Goal: Ask a question

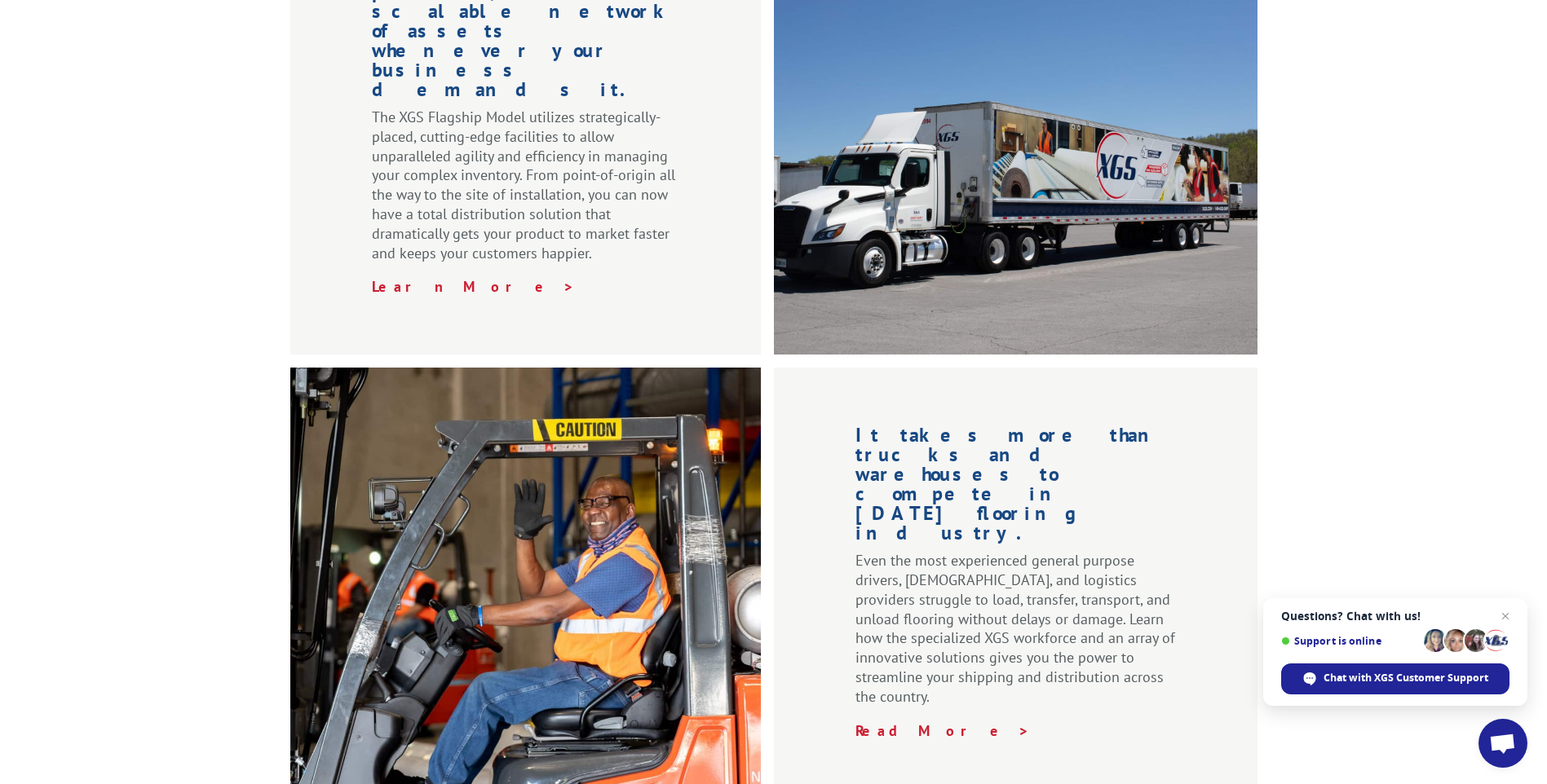
scroll to position [2443, 0]
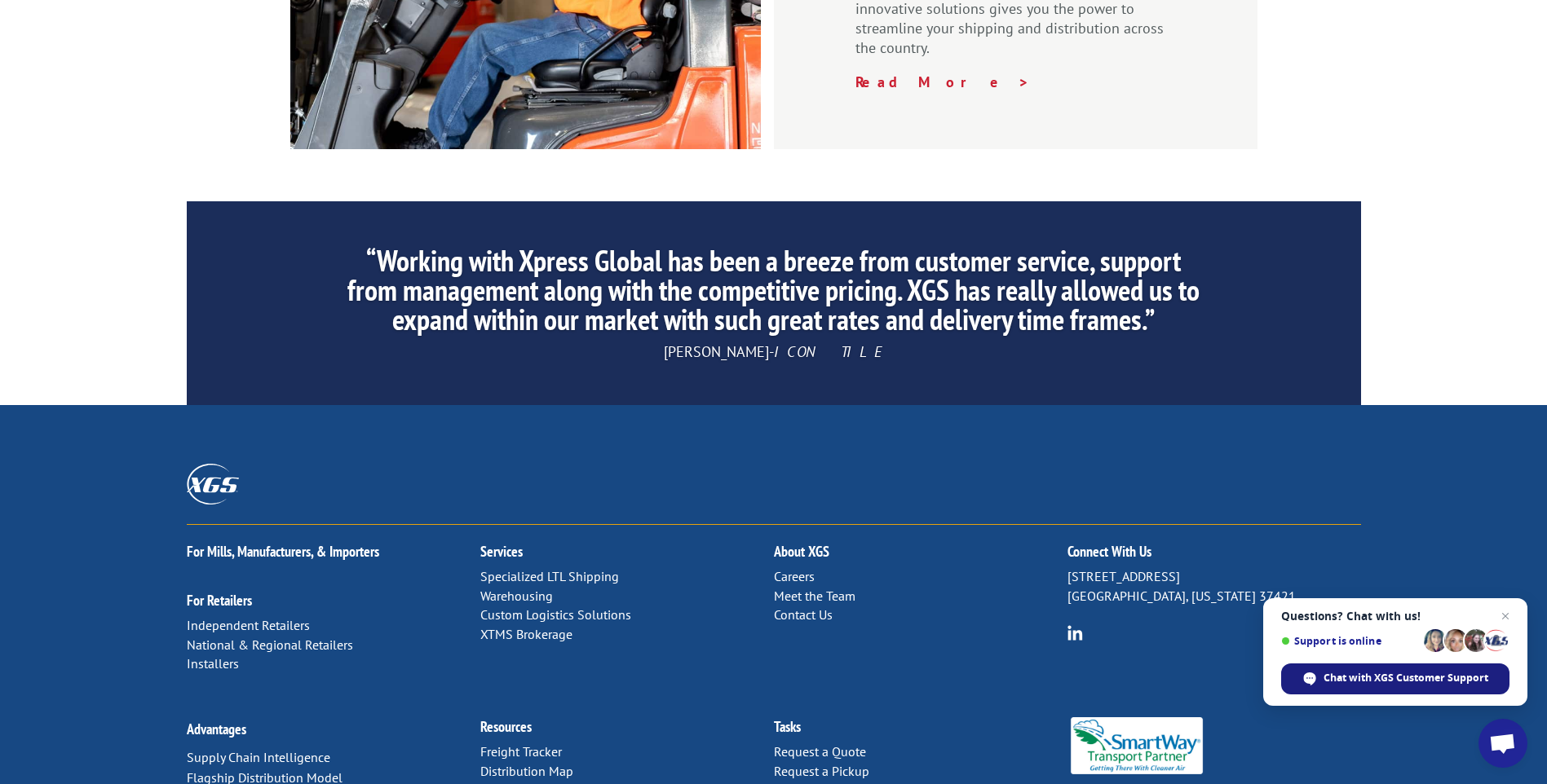
click at [1448, 678] on span "Chat with XGS Customer Support" at bounding box center [1405, 678] width 165 height 15
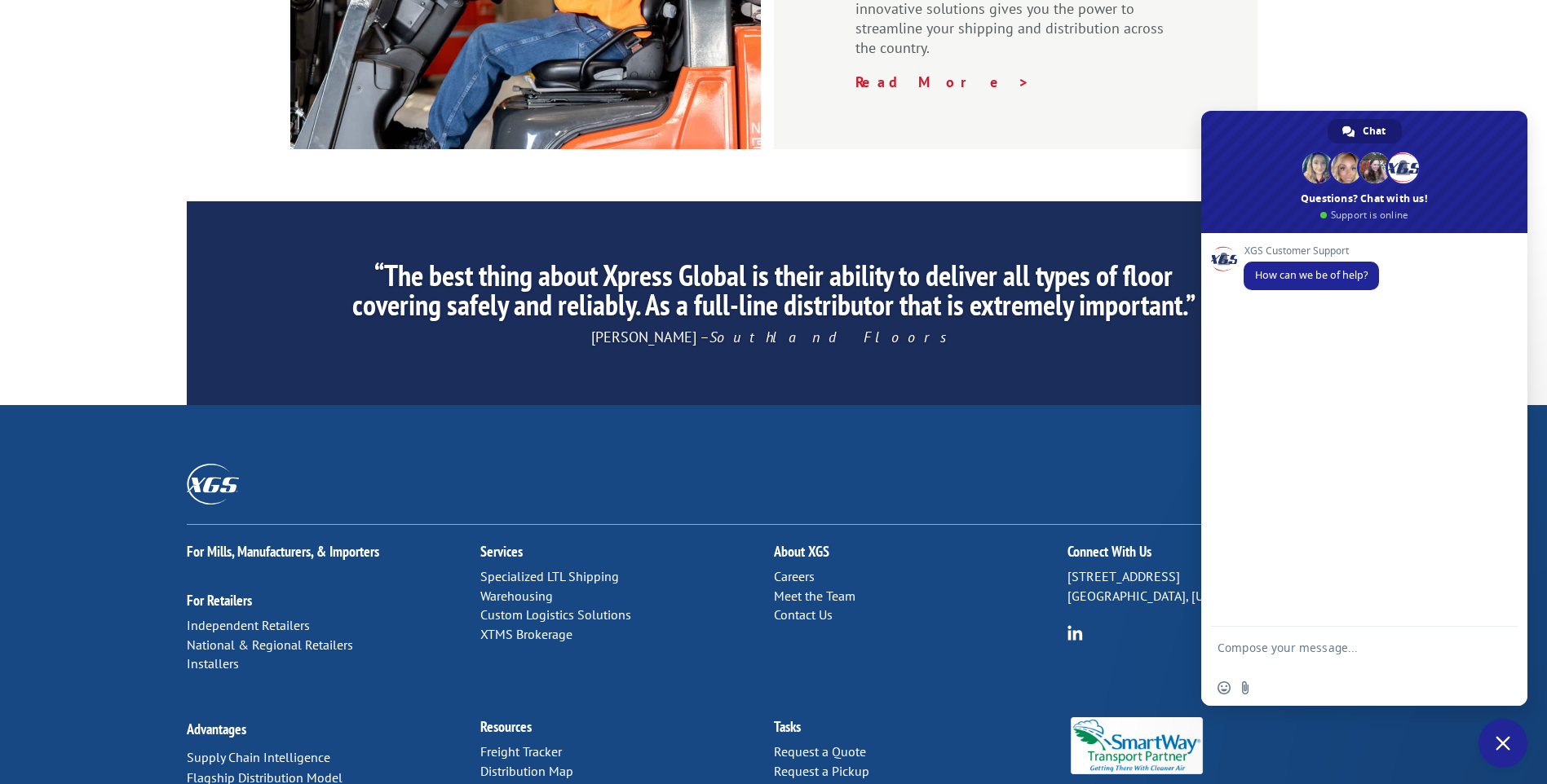
click at [1364, 652] on textarea "Compose your message..." at bounding box center [1345, 655] width 258 height 29
type textarea "Good morning"
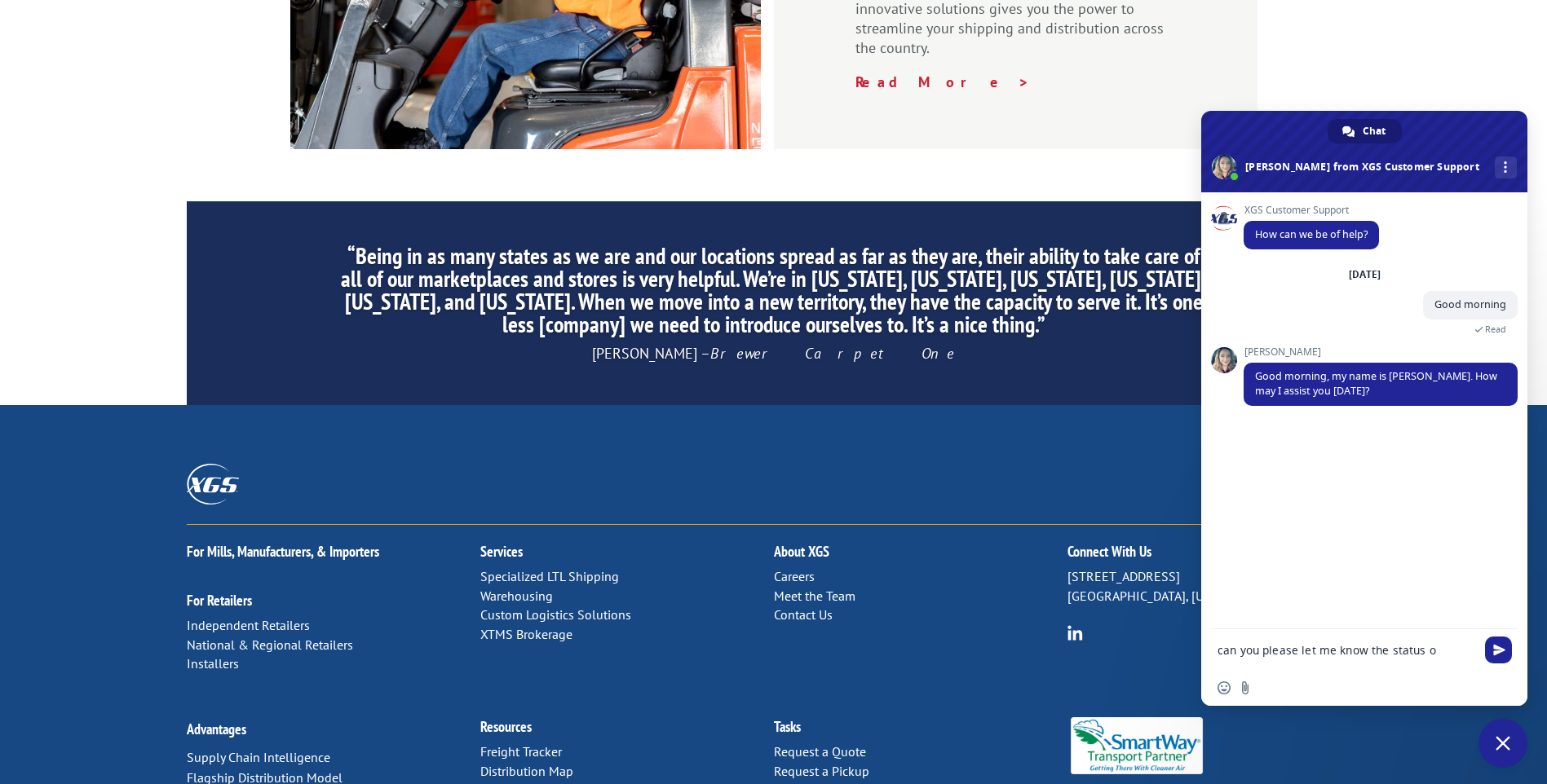
click at [1444, 567] on div "XGS Customer Support How can we be of help? [DATE] Good morning A few seconds a…" at bounding box center [1364, 411] width 326 height 437
click at [1448, 655] on textarea "can you please let me know the status o" at bounding box center [1345, 650] width 258 height 15
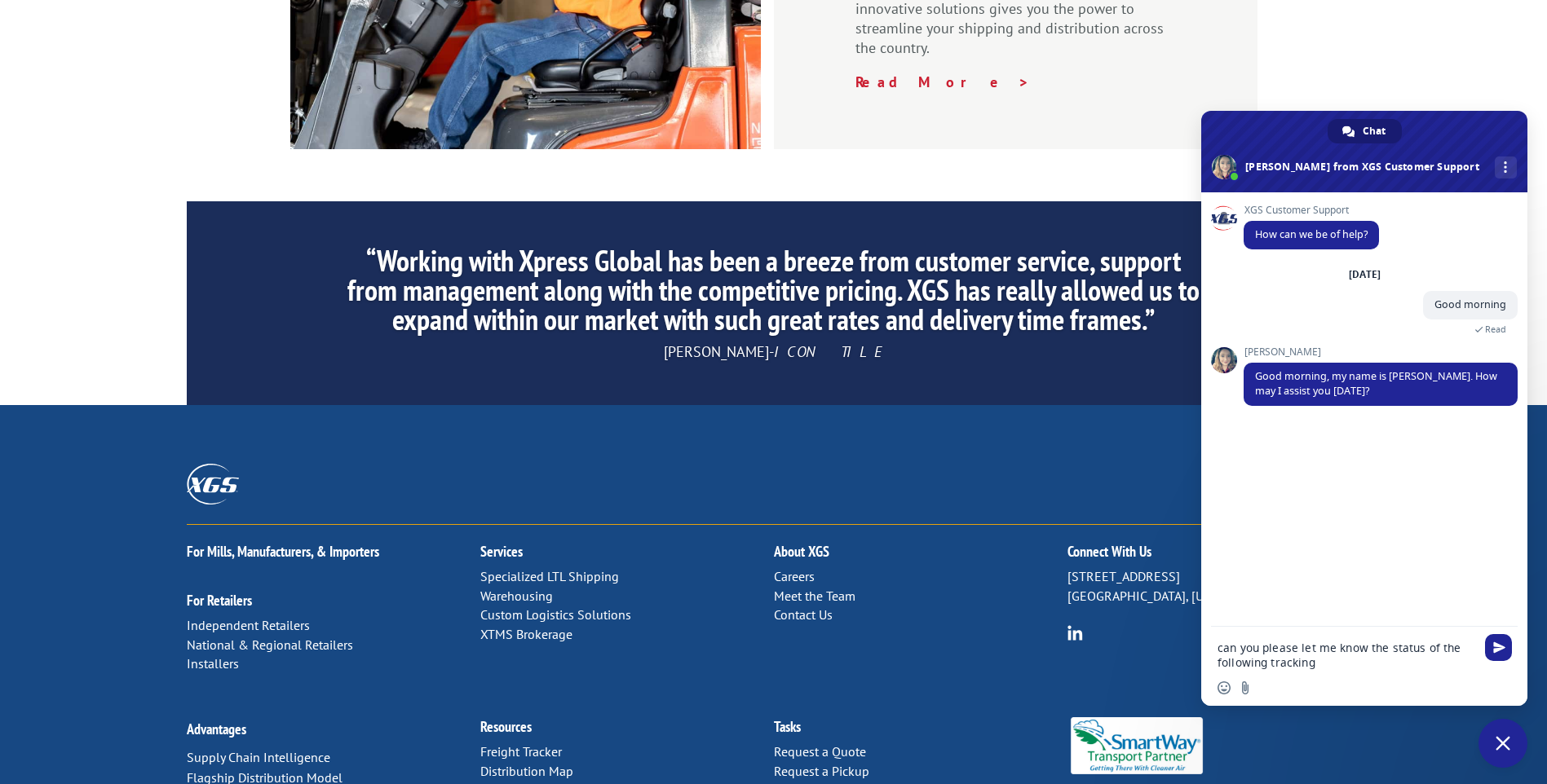
paste textarea "54395588"
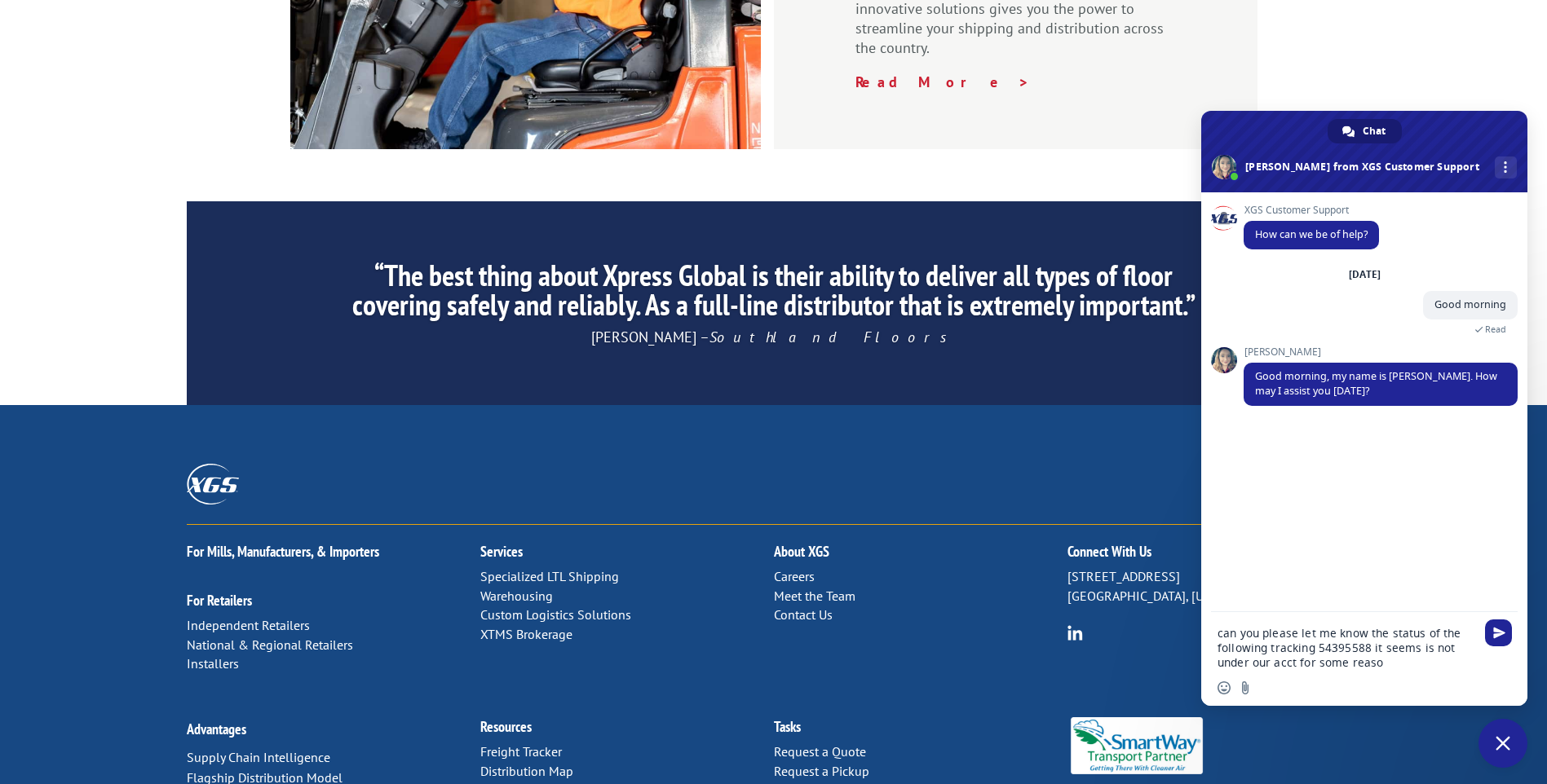
type textarea "can you please let me know the status of the following tracking 54395588 it see…"
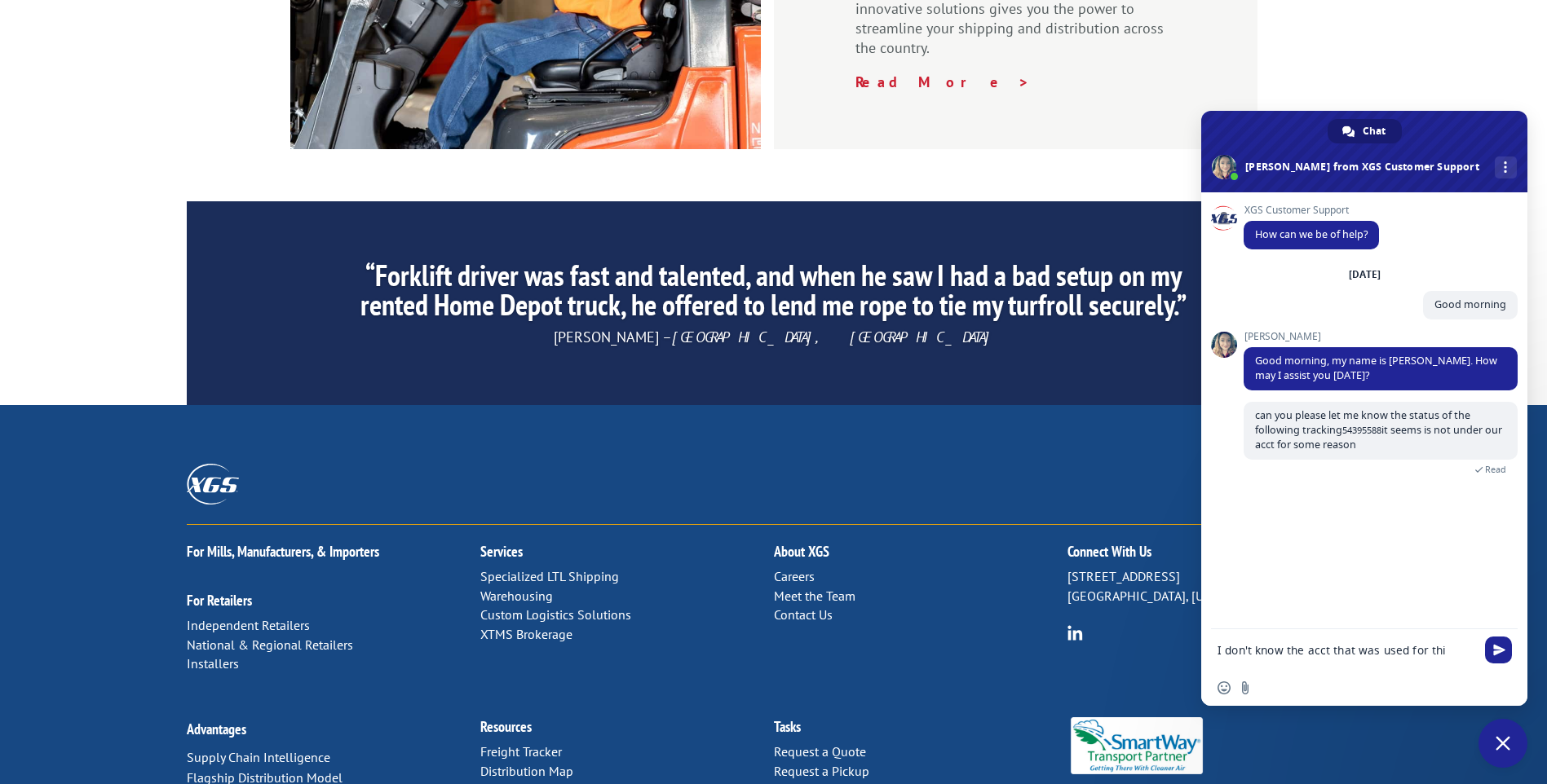
type textarea "I don't know the acct that was used for this"
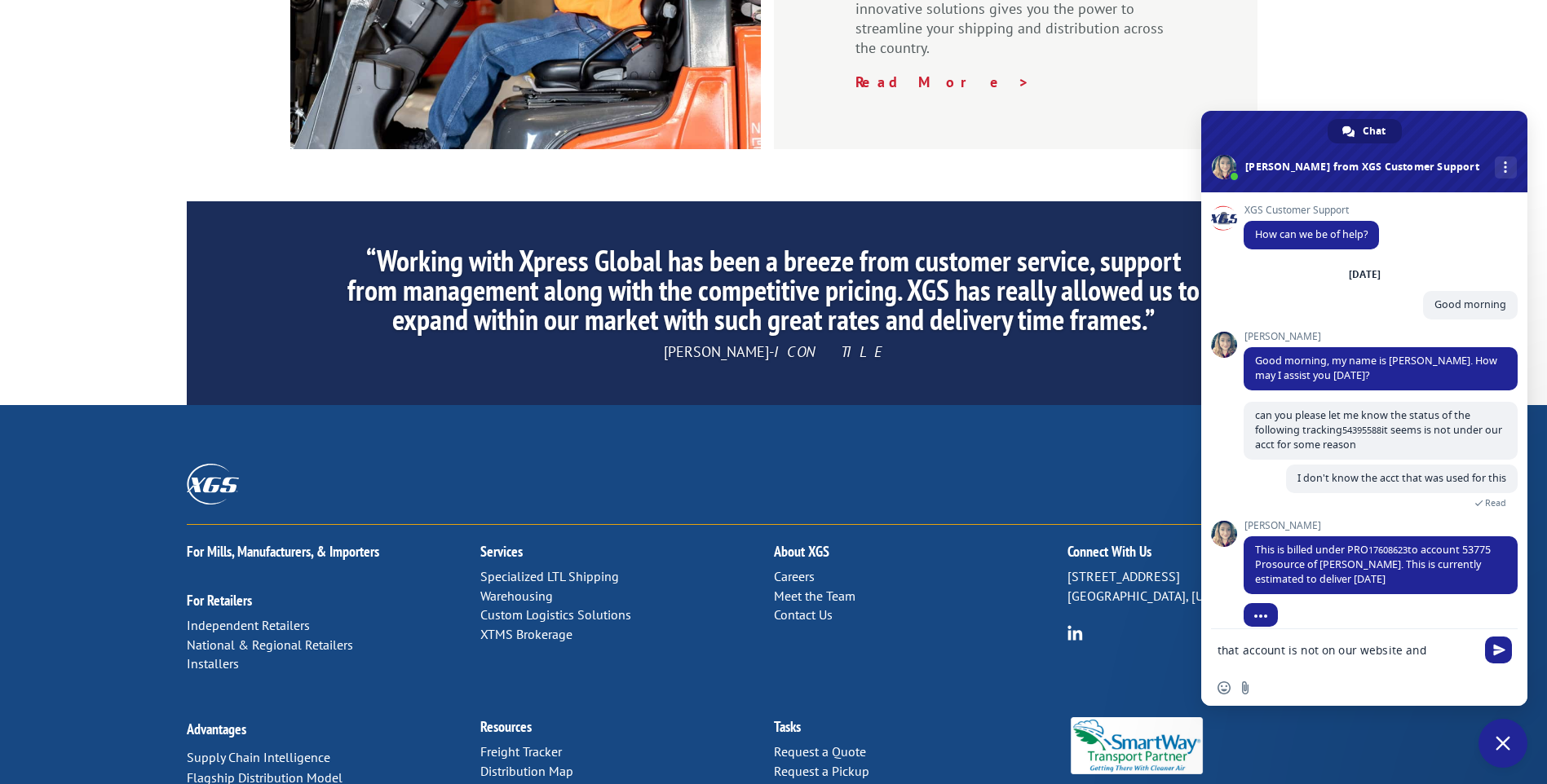
type textarea "that account is not on our website and it seems we have a credit hold on that a…"
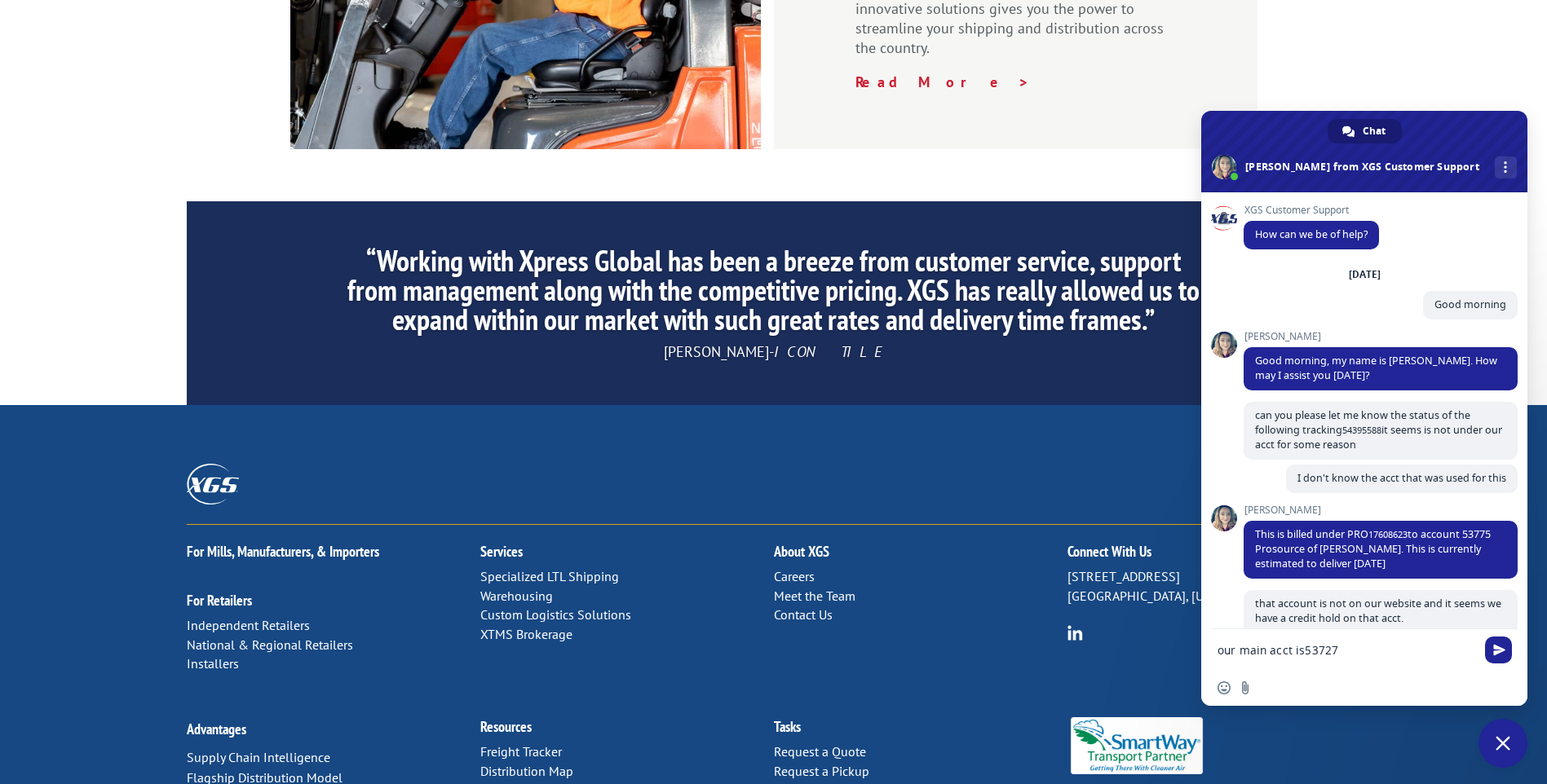
type textarea "our main acct is 53727"
type textarea "and can you please send me a credit application so we can open"
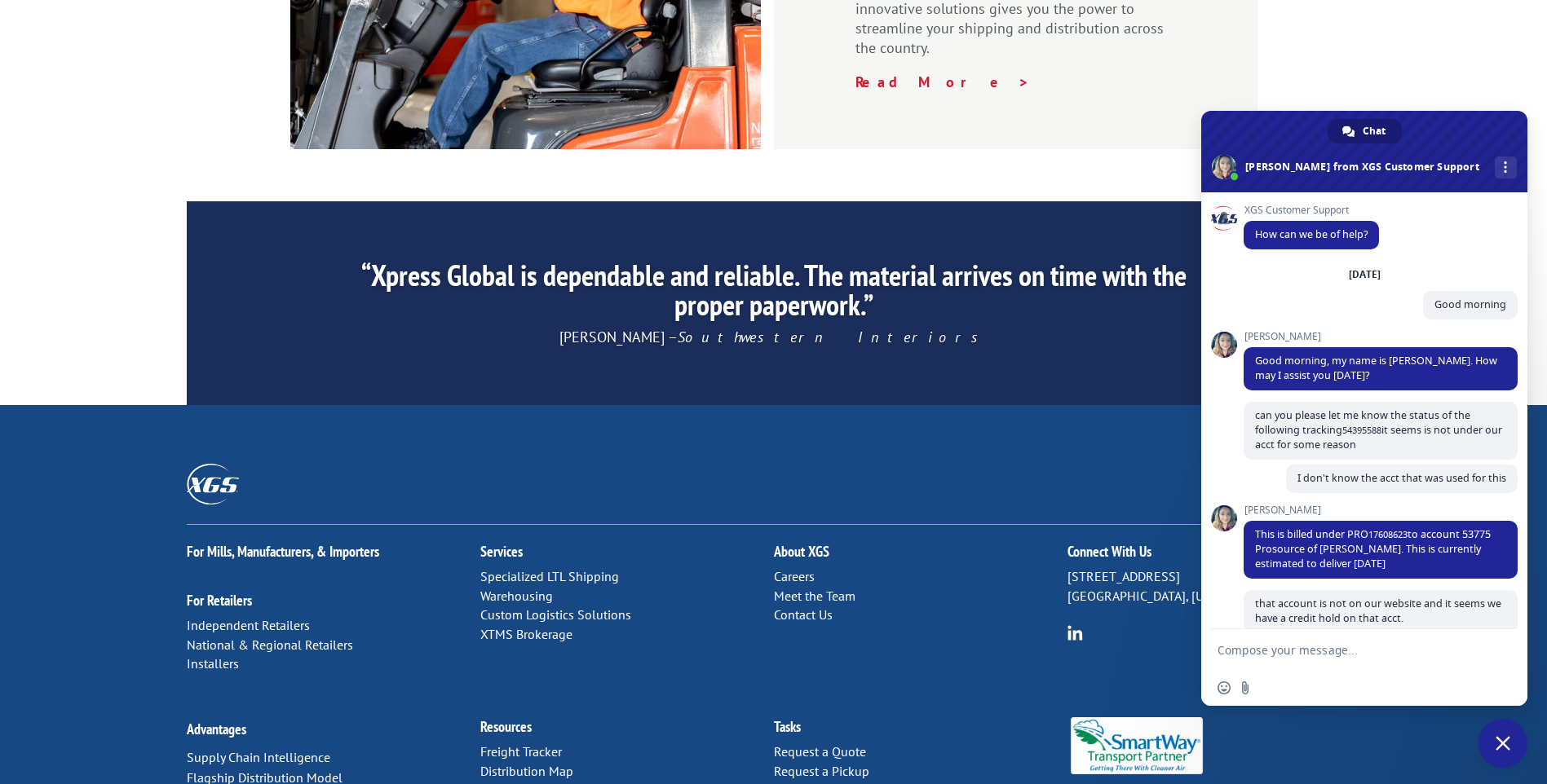
type textarea "ok,"
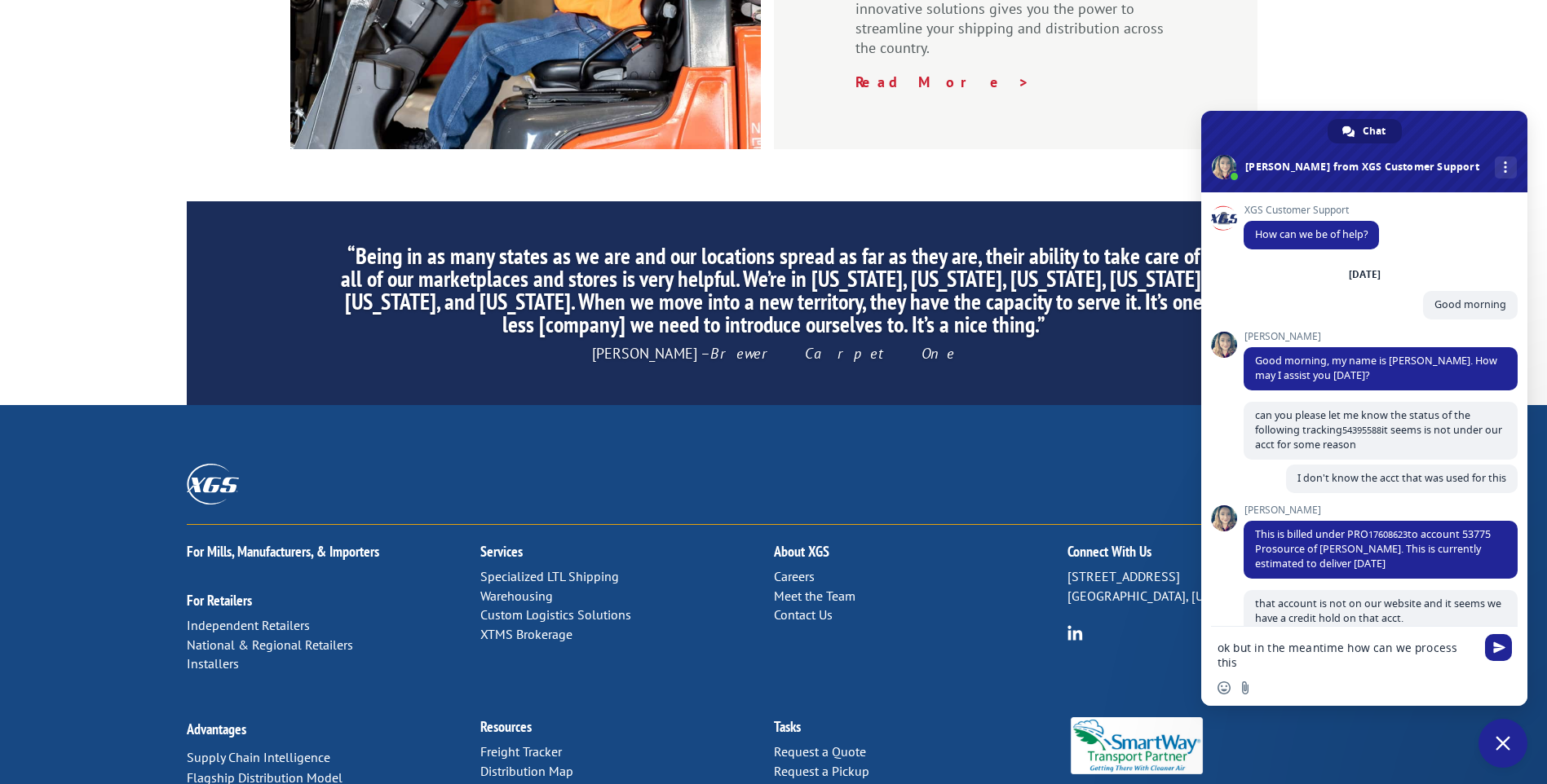
type textarea "ok but in the meantime how can we process this shippment because that acct shou…"
type textarea "ok I will email [EMAIL_ADDRESS][DOMAIN_NAME] and write that I"
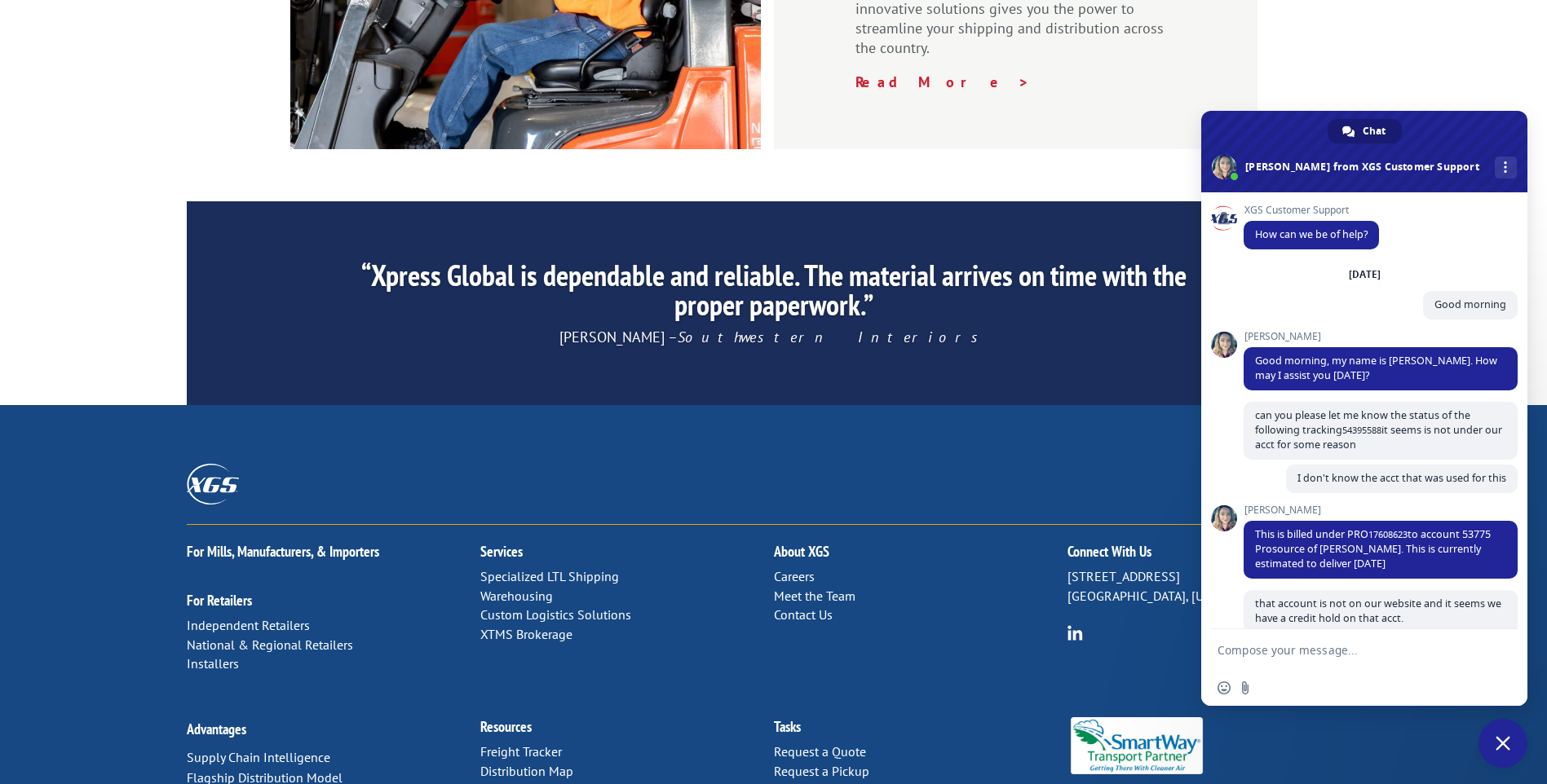
type textarea "that"
type textarea "I need to open credit for acct 53775"
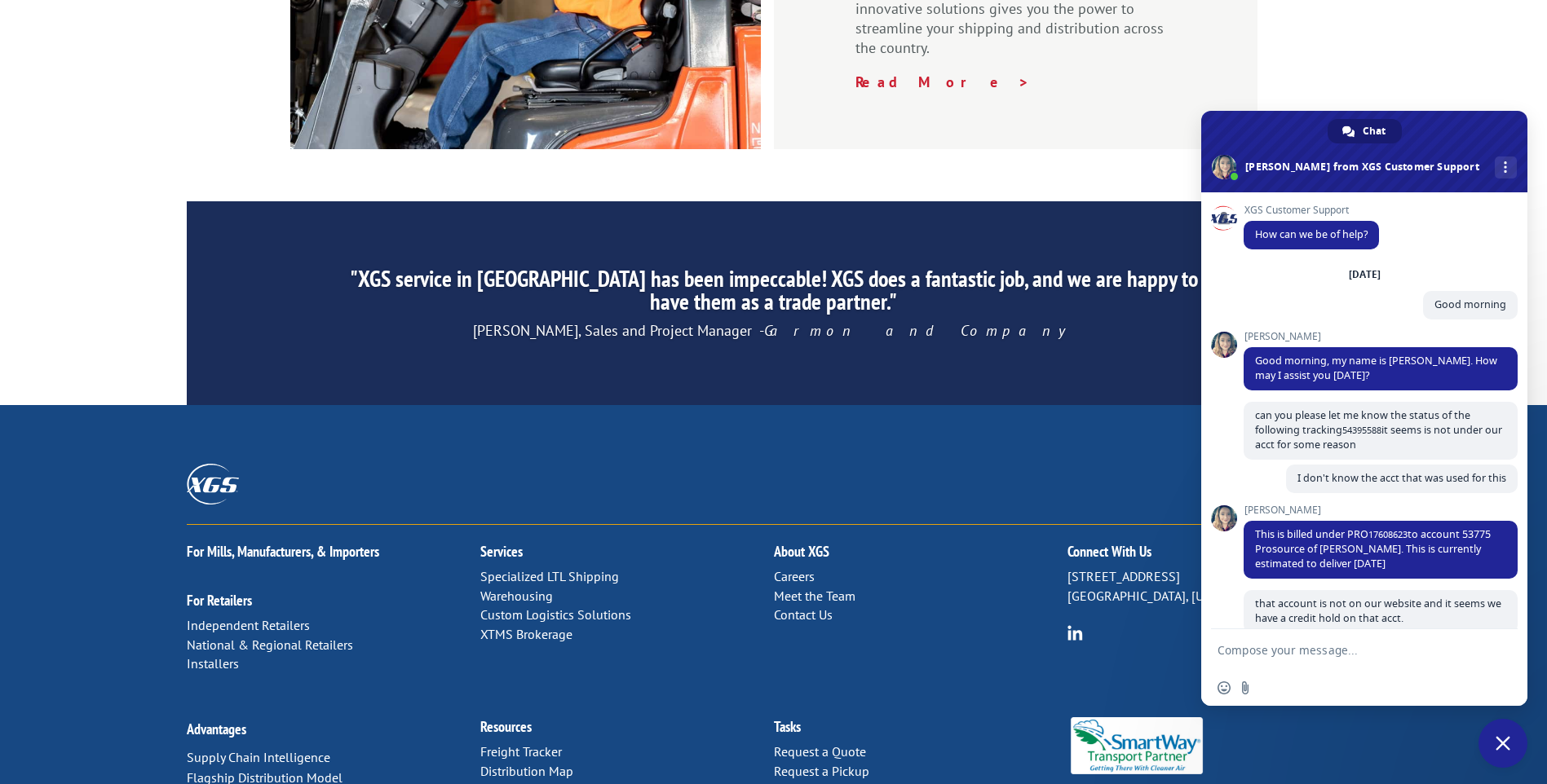
type textarea "ok and how can I pay the"
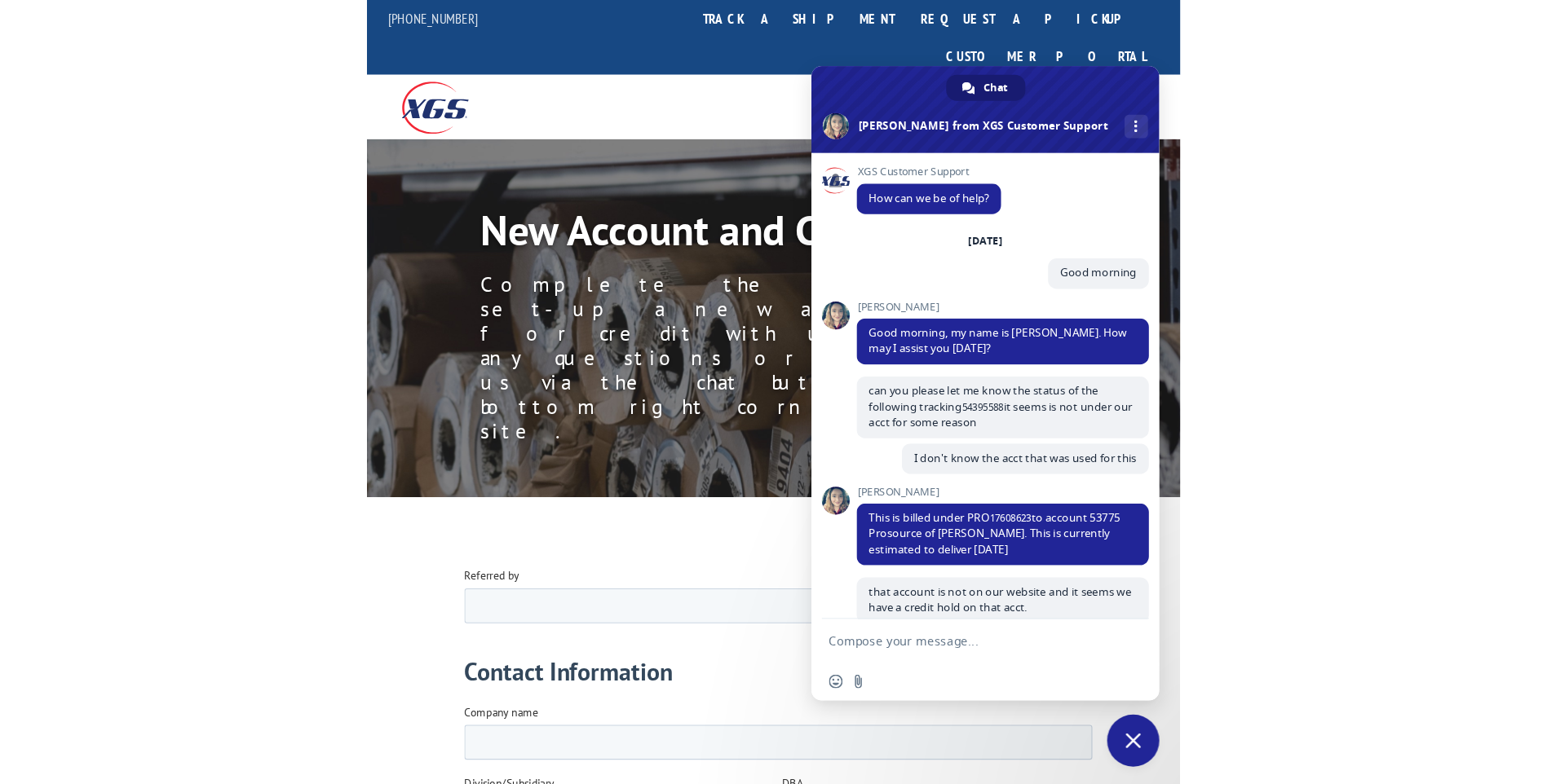
scroll to position [790, 0]
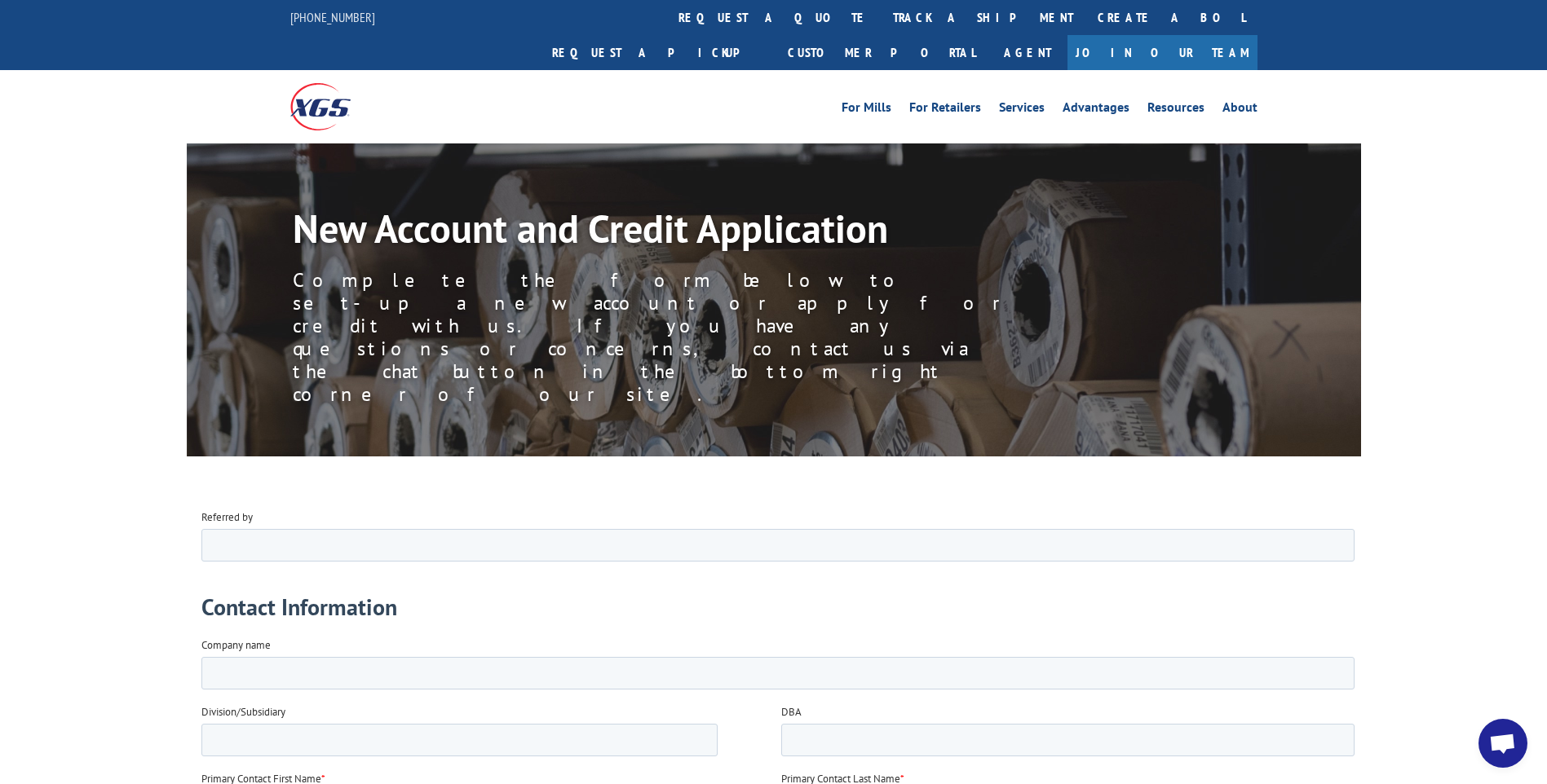
click at [1511, 734] on span "Open chat" at bounding box center [1503, 744] width 49 height 49
click at [1507, 727] on span "Open chat" at bounding box center [1503, 744] width 49 height 49
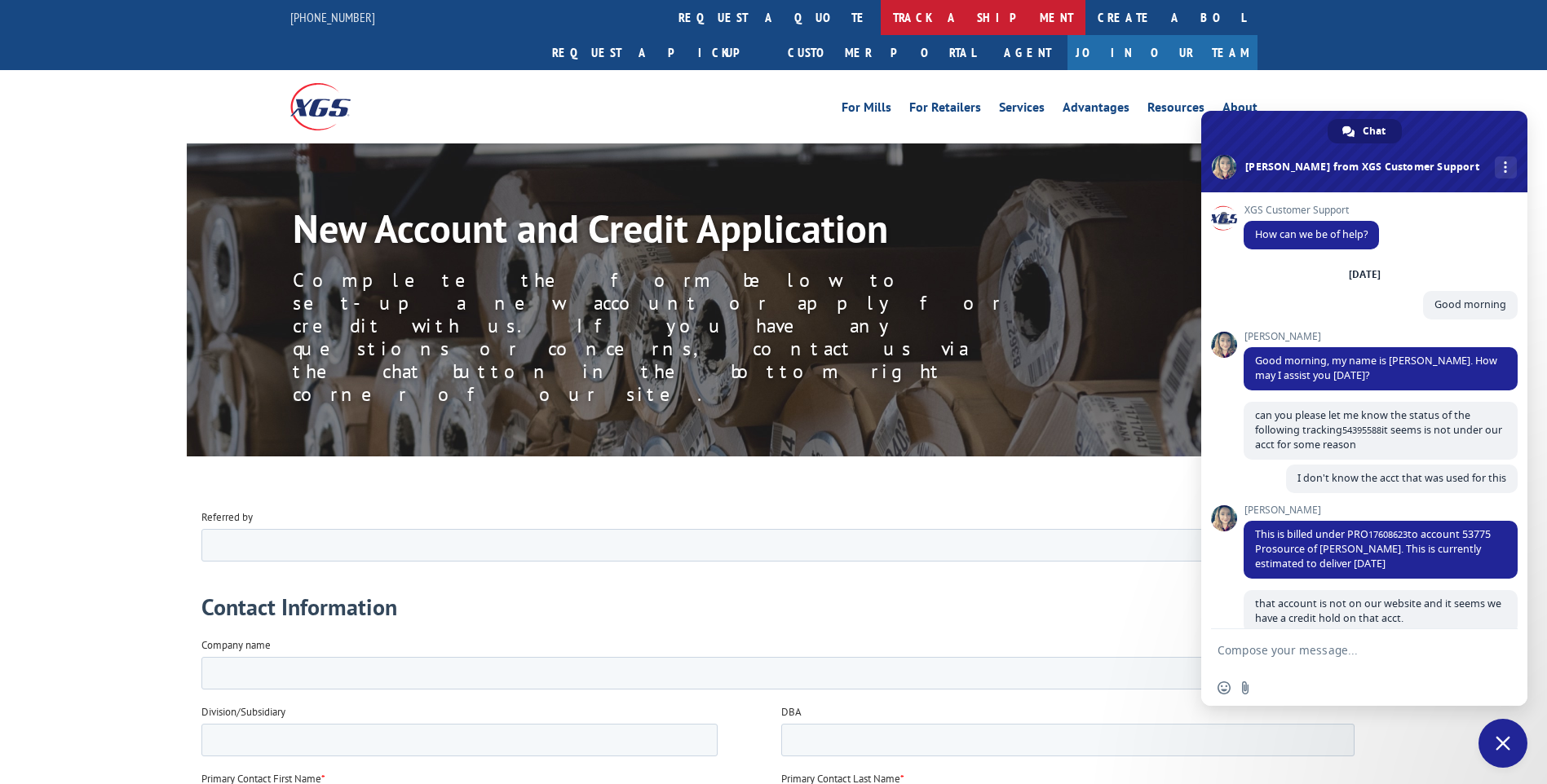
scroll to position [895, 0]
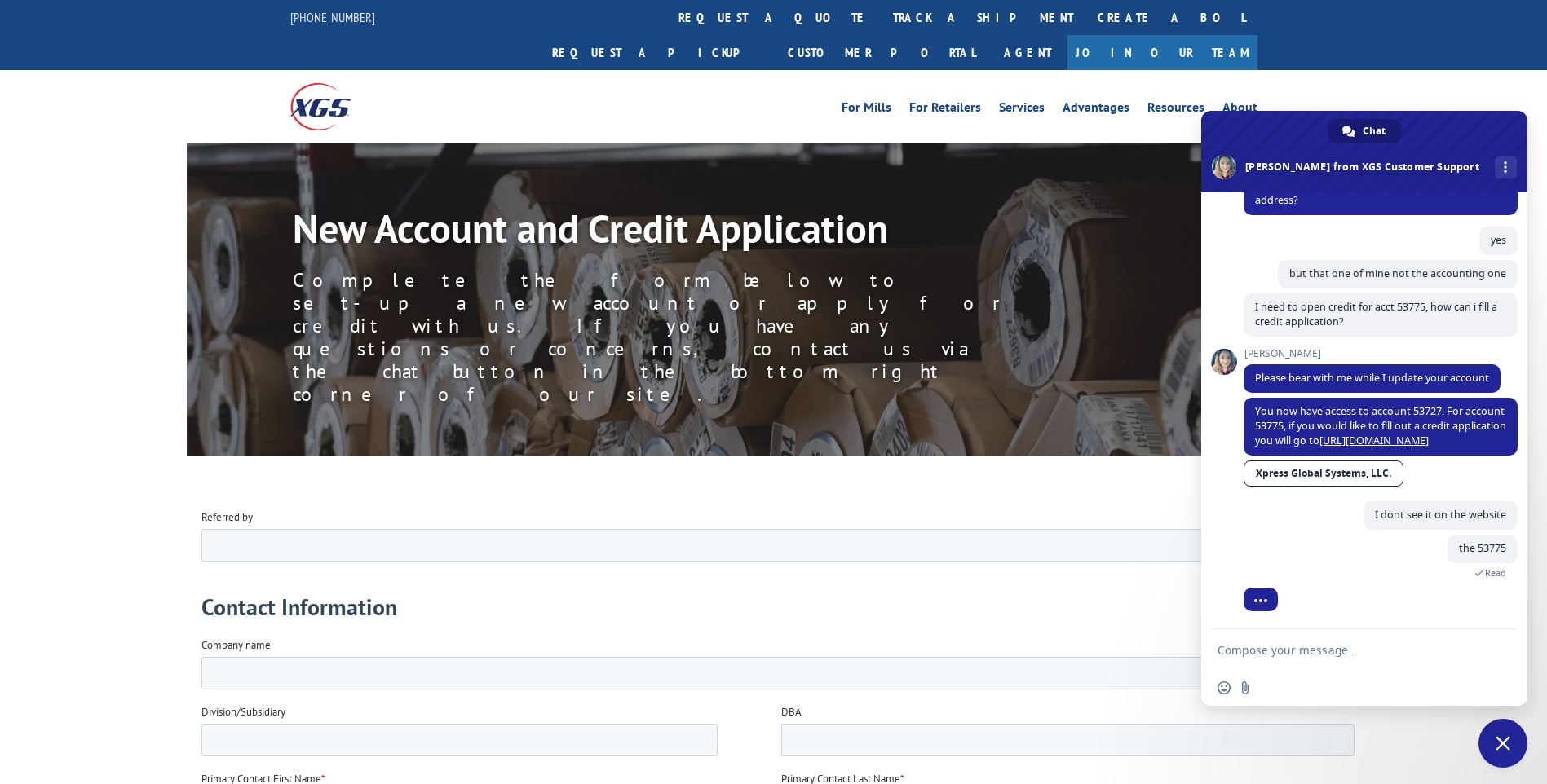
click at [1519, 74] on div "For Mills For Retailers Services Advantages Resources About For Mills For Retai…" at bounding box center [774, 106] width 1547 height 72
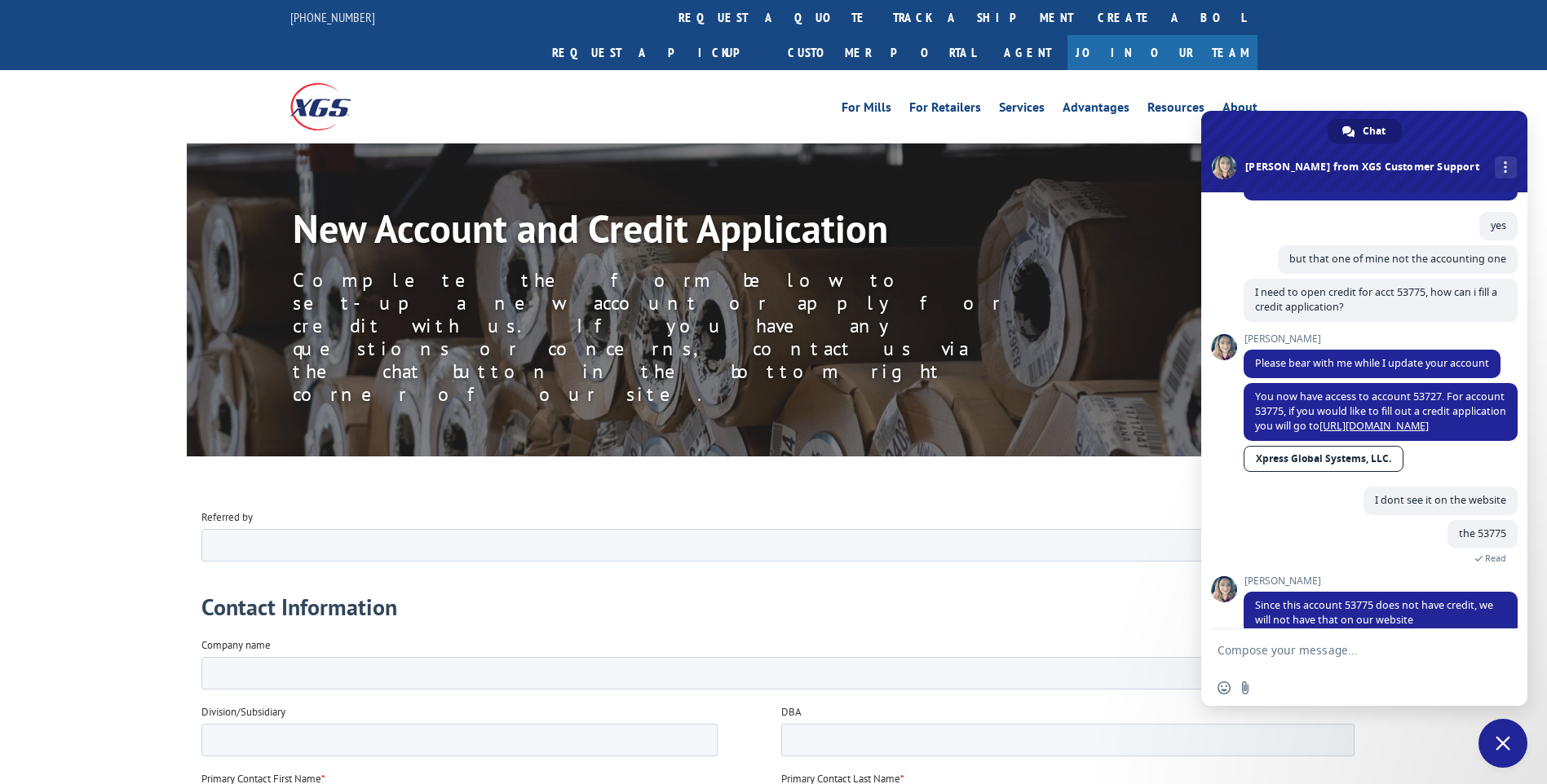
scroll to position [934, 0]
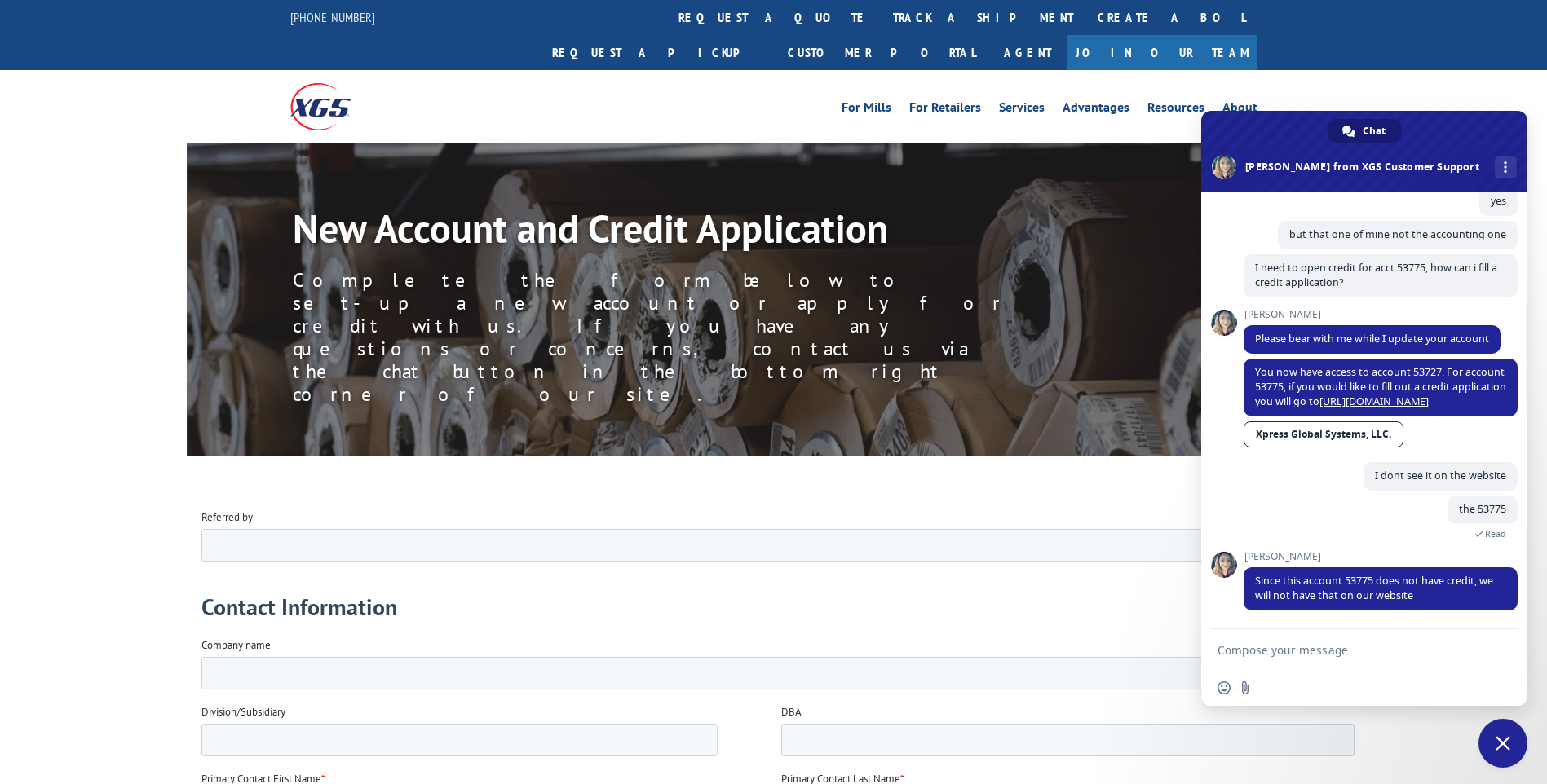
type textarea "ok and how can I pay the"
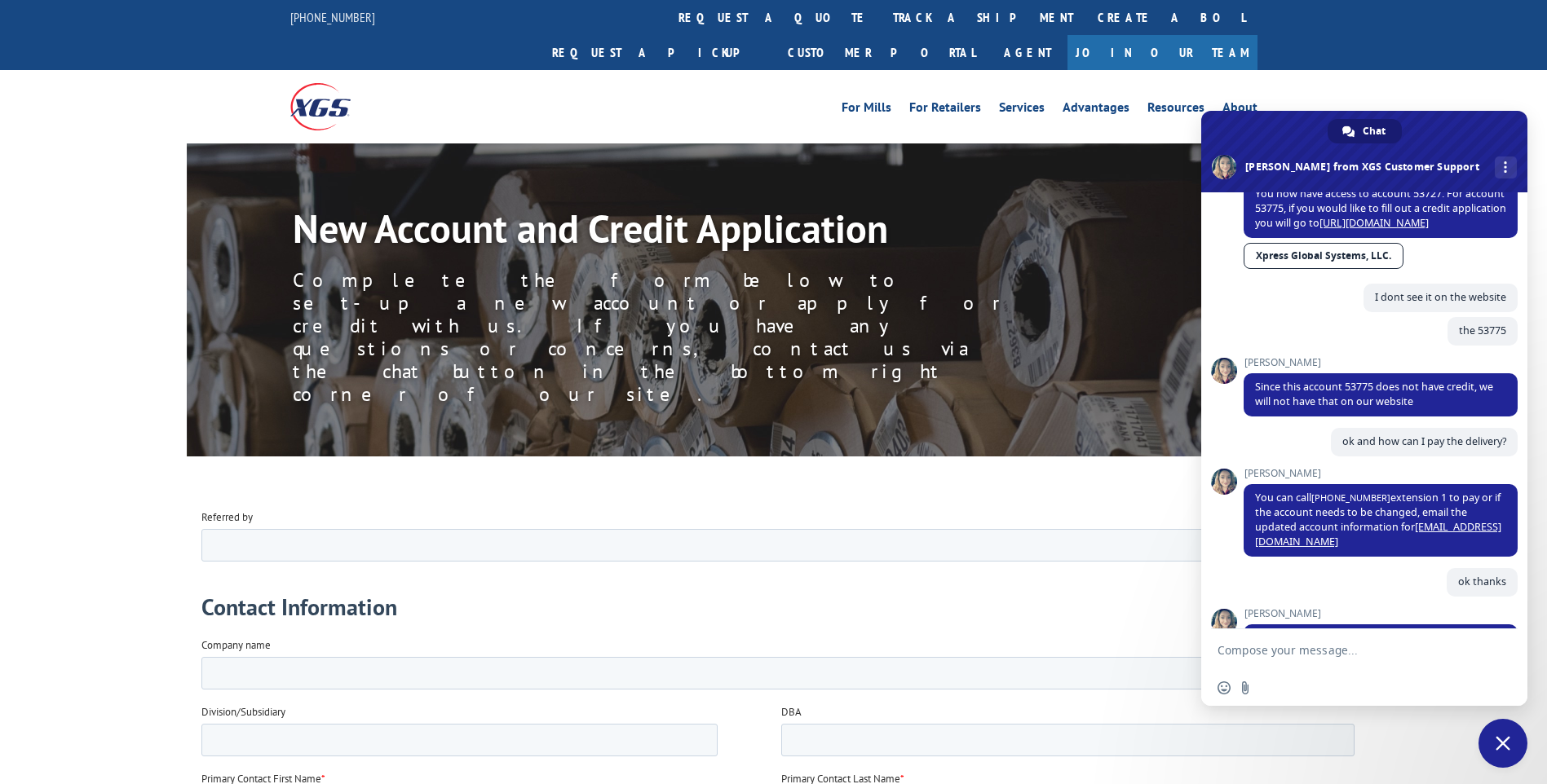
scroll to position [609, 0]
